Goal: Information Seeking & Learning: Find specific fact

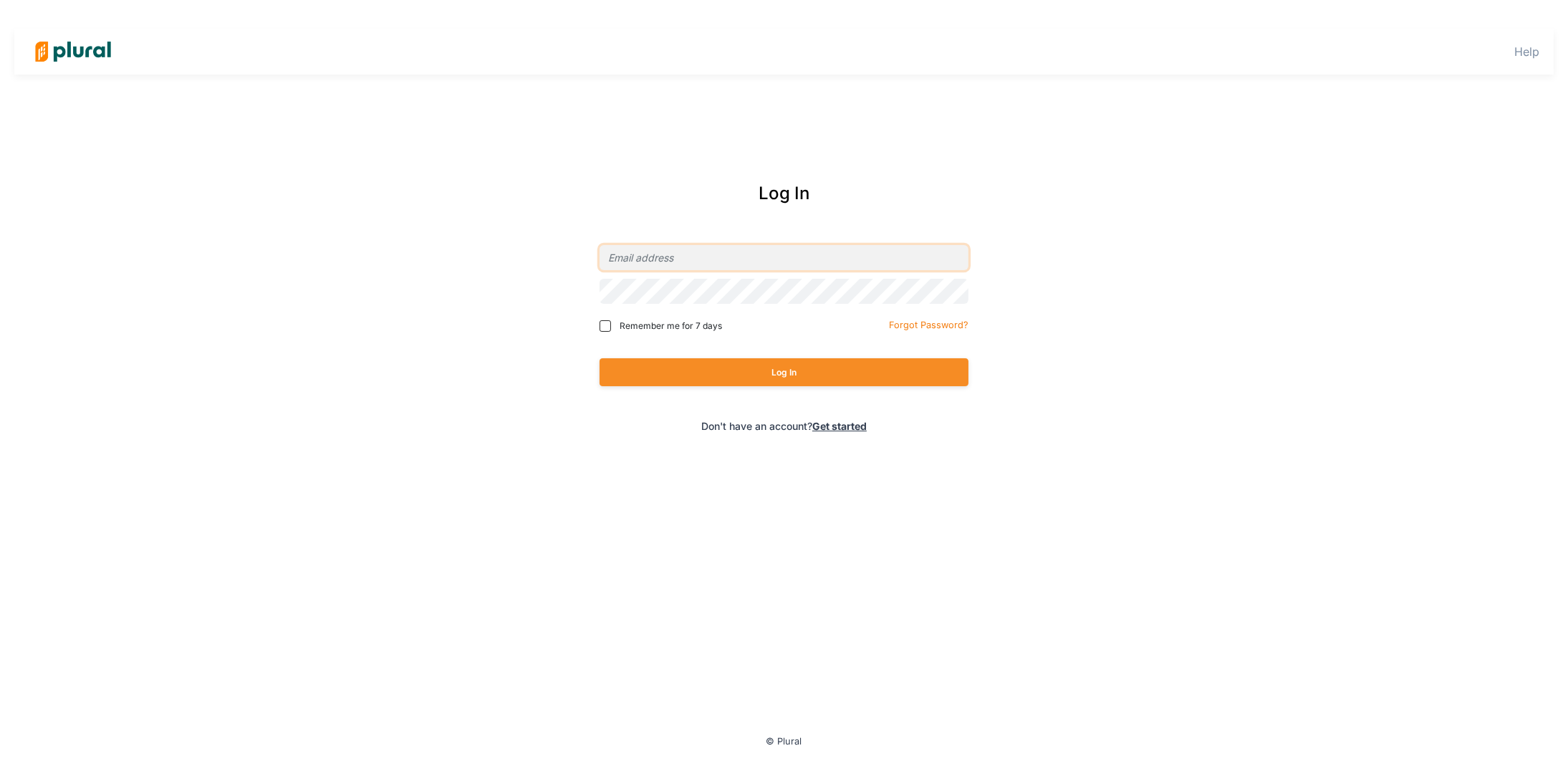
click at [744, 264] on input "email" at bounding box center [784, 257] width 369 height 25
type input "[EMAIL_ADDRESS][DOMAIN_NAME]"
click at [600, 358] on button "Log In" at bounding box center [784, 372] width 369 height 28
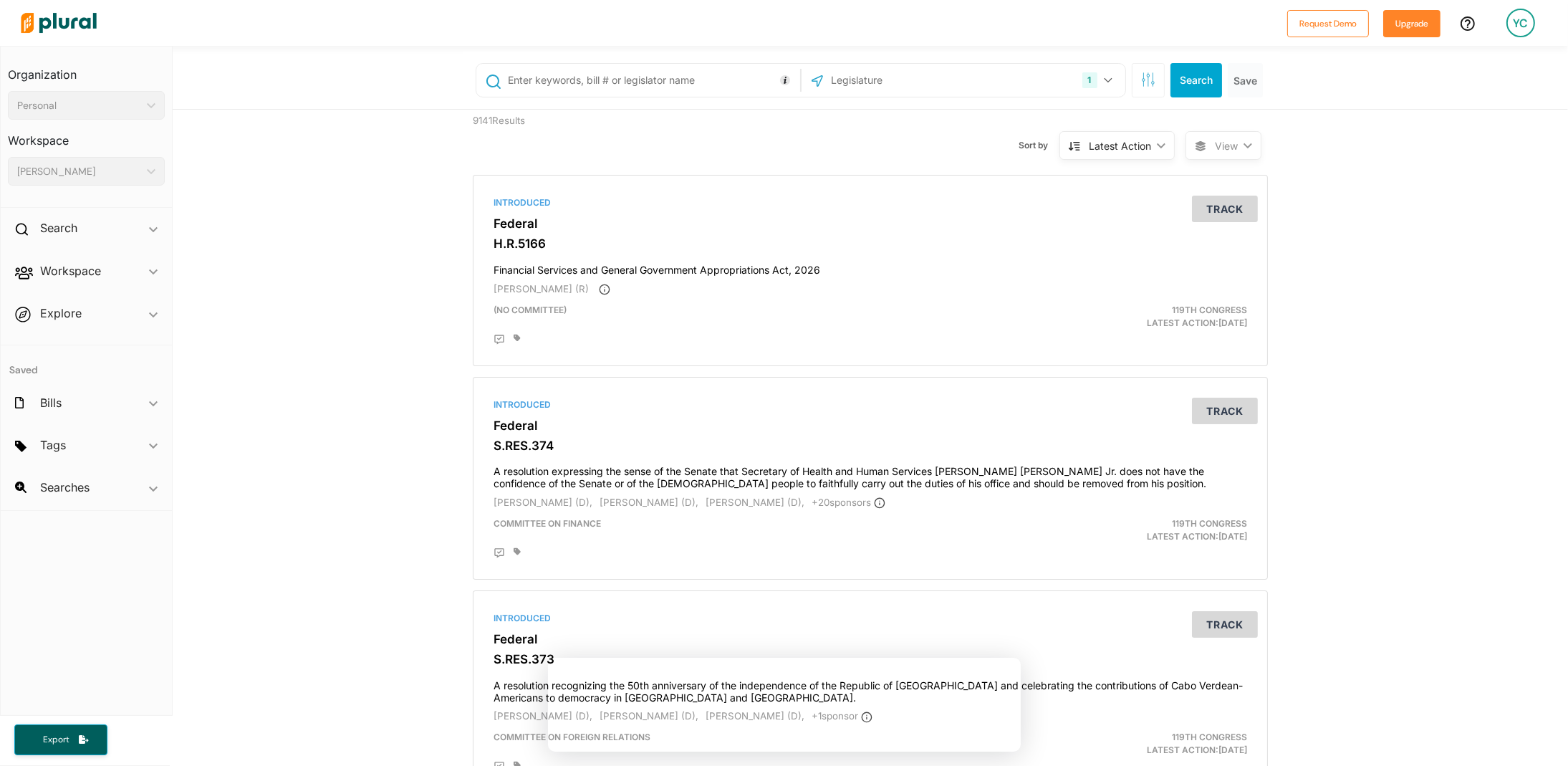
click at [928, 73] on input "text" at bounding box center [906, 80] width 153 height 27
click at [1143, 77] on icon "button" at bounding box center [1143, 76] width 1 height 7
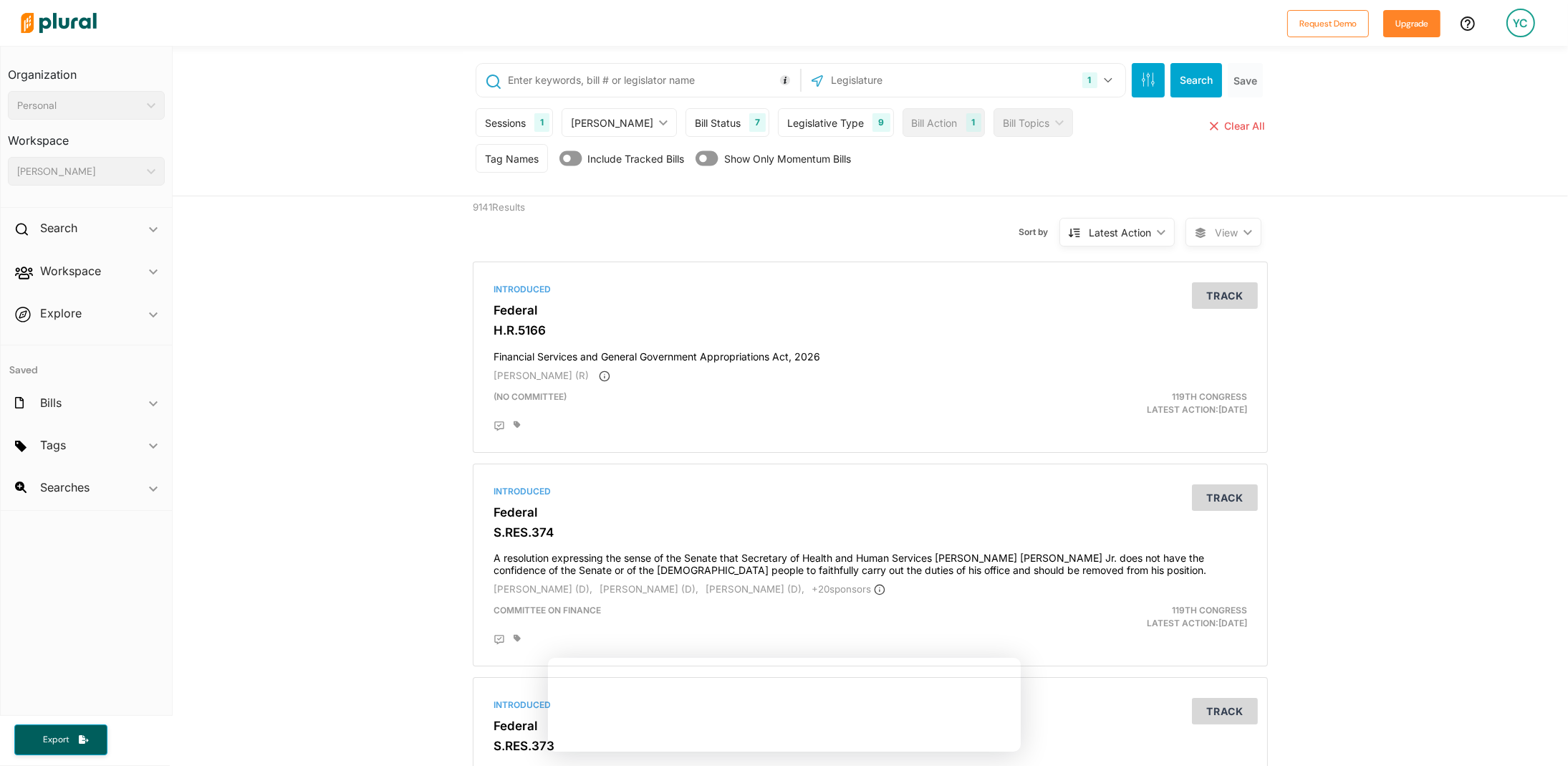
click at [562, 81] on input "text" at bounding box center [651, 80] width 290 height 27
type input "[GEOGRAPHIC_DATA]"
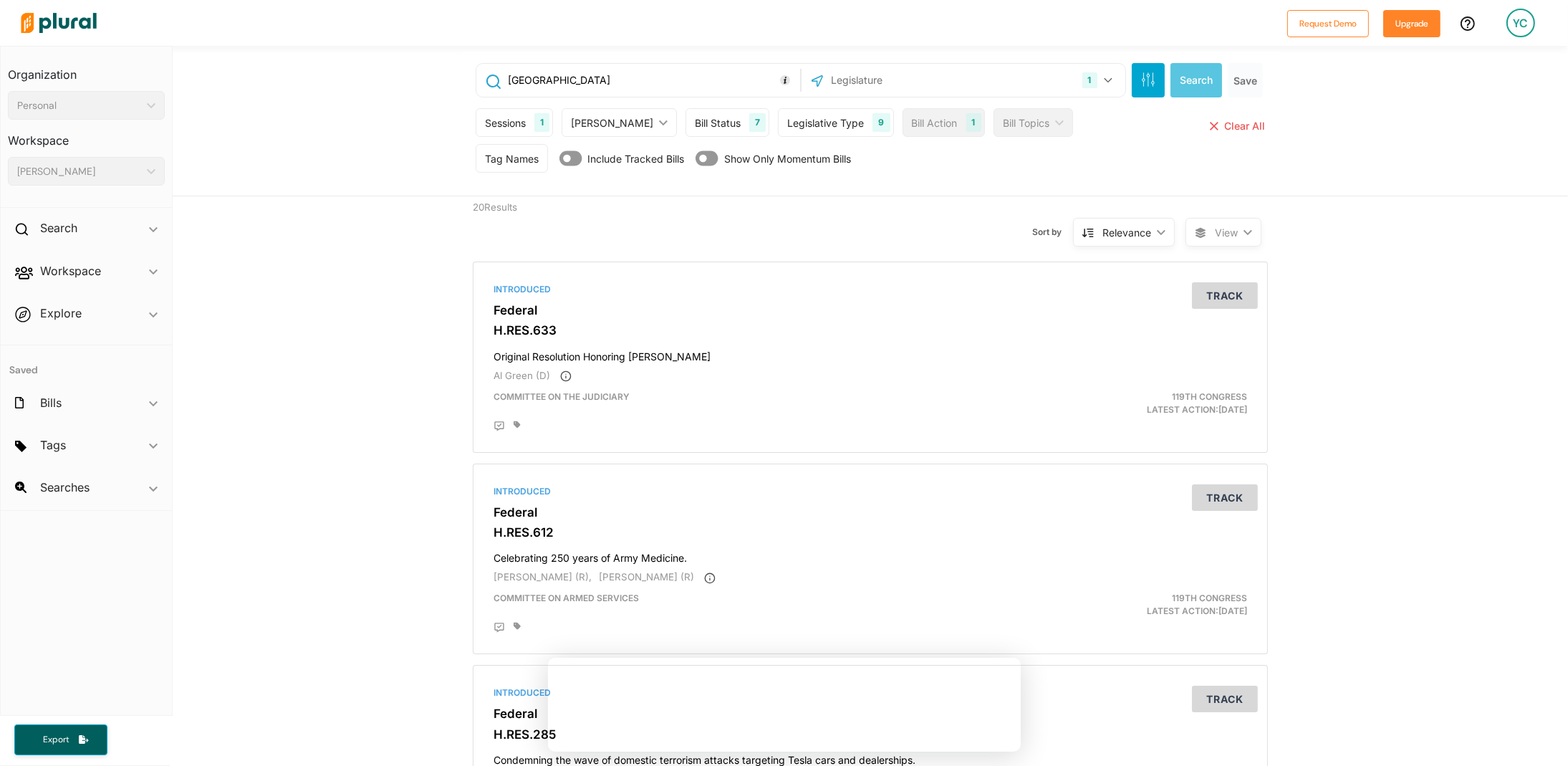
click at [813, 117] on div "Legislative Type" at bounding box center [825, 123] width 77 height 15
click at [507, 120] on div "Sessions" at bounding box center [506, 123] width 41 height 15
click at [607, 119] on div "[PERSON_NAME]" at bounding box center [612, 123] width 82 height 15
click at [1141, 74] on icon "button" at bounding box center [1148, 79] width 14 height 14
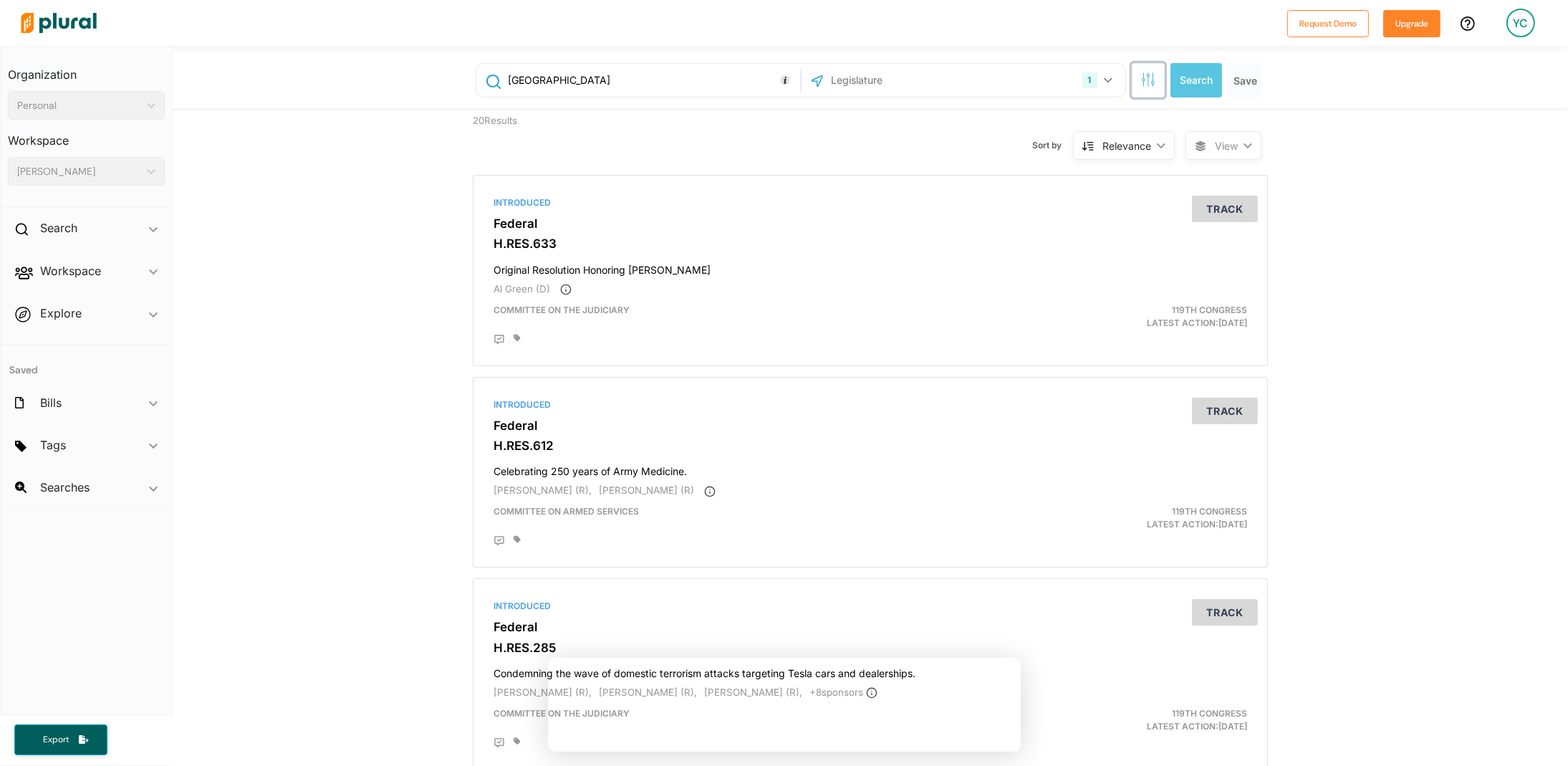
click at [1150, 77] on icon "button" at bounding box center [1148, 79] width 14 height 14
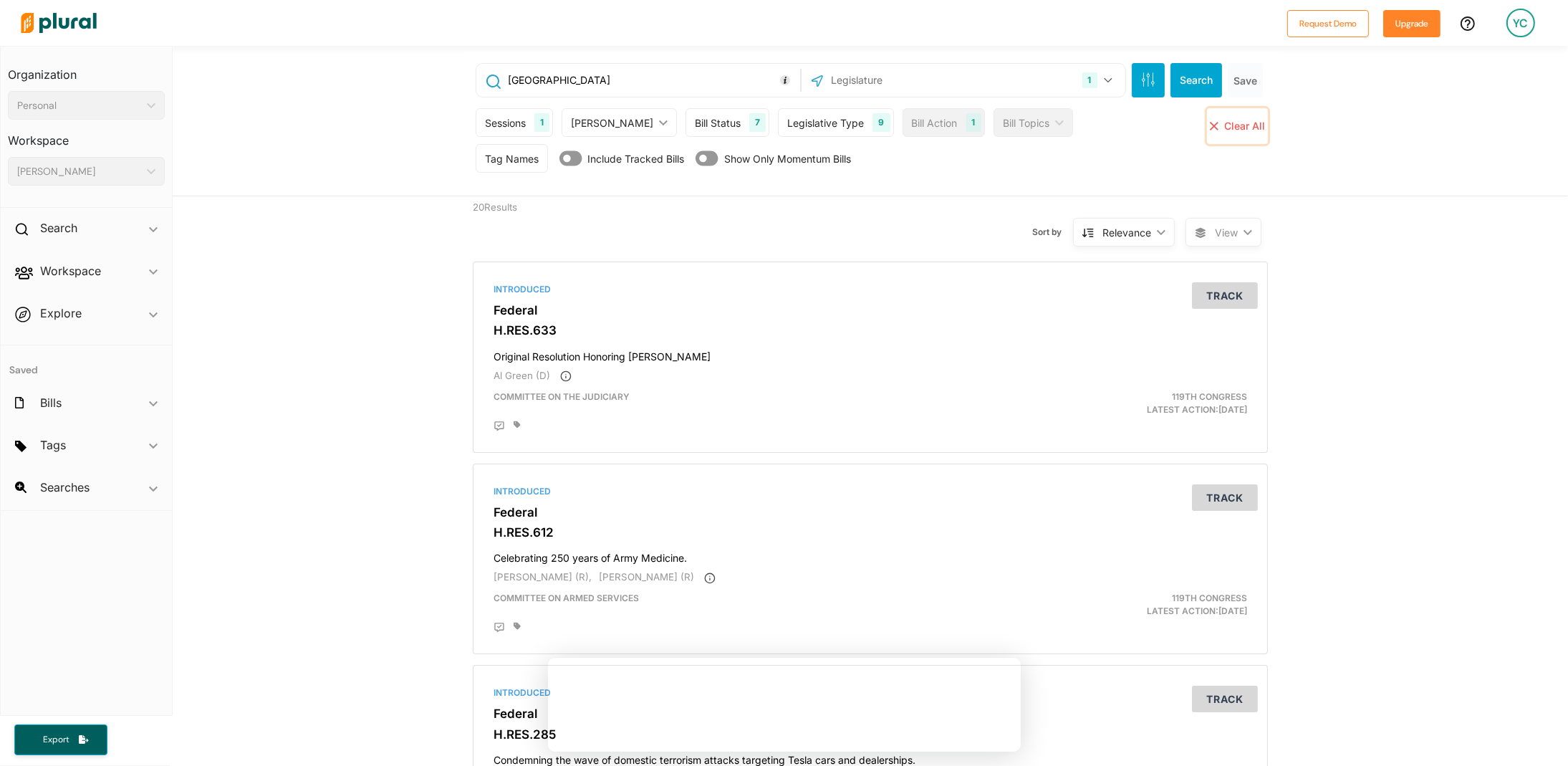
click at [1231, 127] on span "Clear All" at bounding box center [1244, 125] width 41 height 12
click at [665, 73] on input "text" at bounding box center [651, 80] width 290 height 27
type input "s"
type input "[GEOGRAPHIC_DATA]"
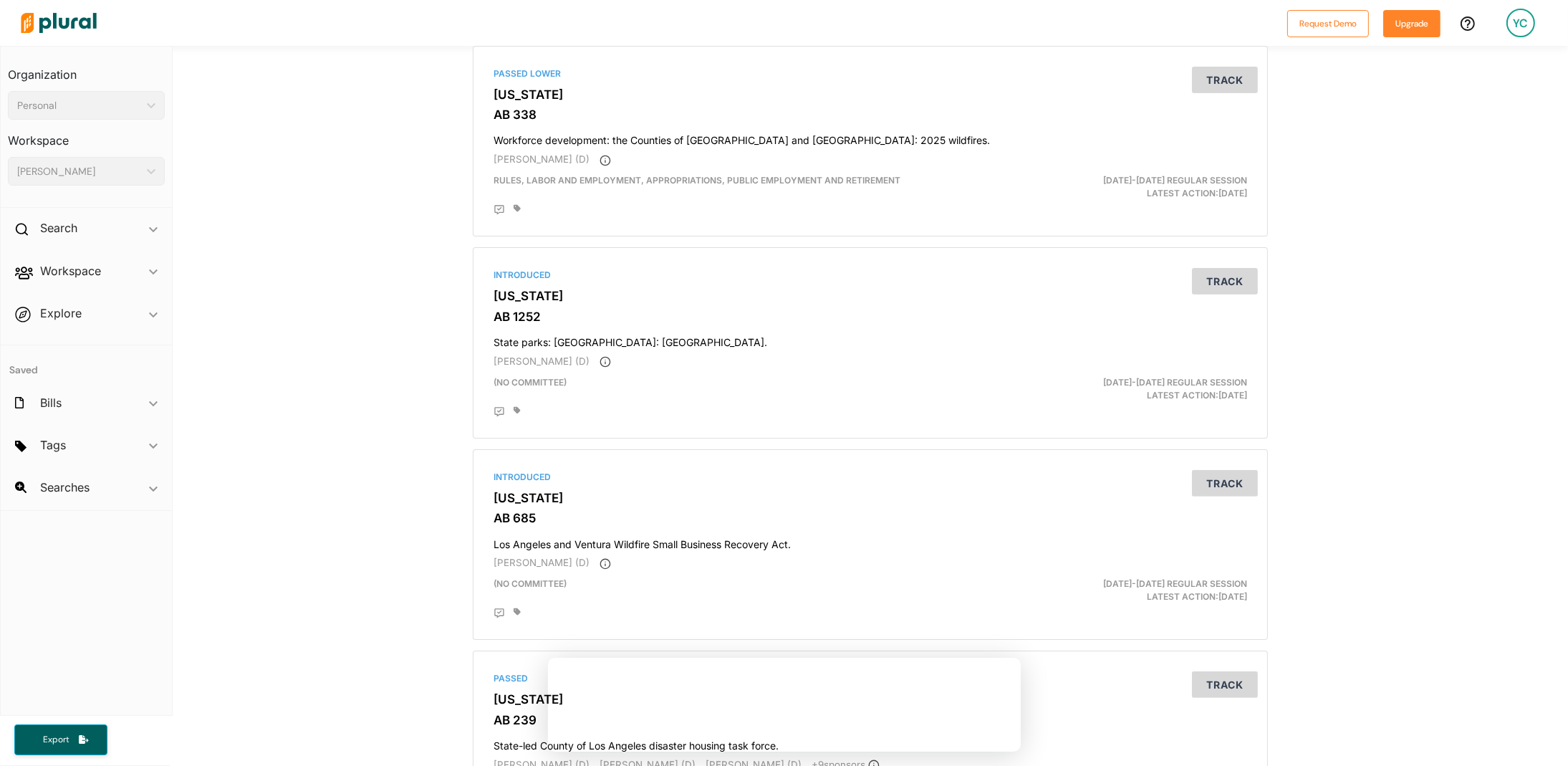
scroll to position [931, 0]
